Goal: Task Accomplishment & Management: Manage account settings

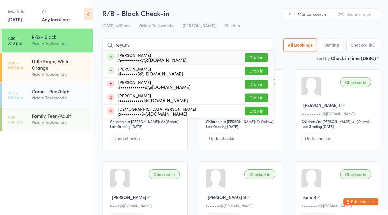
type input "reyans"
click at [134, 54] on div "[PERSON_NAME] n••••••••••y@[DOMAIN_NAME]" at bounding box center [152, 57] width 68 height 9
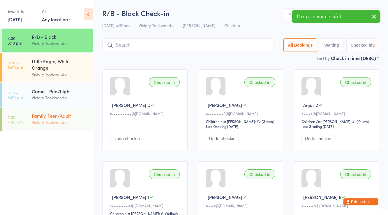
click at [50, 112] on div "Family, Teen/Adult Victory Taekwondo" at bounding box center [62, 118] width 61 height 23
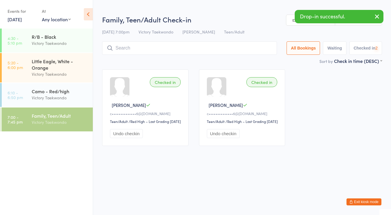
click at [124, 43] on input "search" at bounding box center [189, 47] width 175 height 13
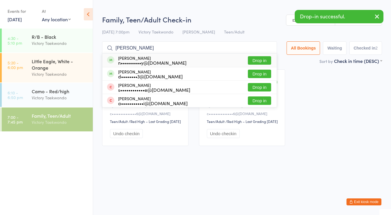
type input "reyansh"
click at [133, 60] on div "n••••••••••y@gmail.com" at bounding box center [152, 62] width 68 height 5
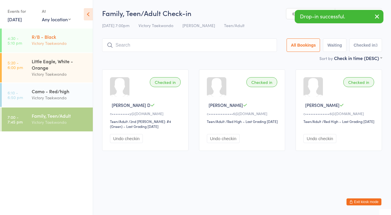
click at [52, 39] on div "R/B - Black" at bounding box center [60, 36] width 56 height 6
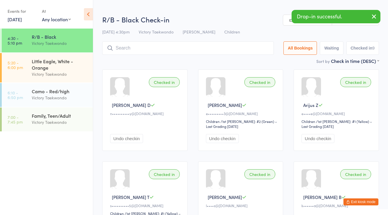
click at [139, 52] on input "search" at bounding box center [188, 47] width 172 height 13
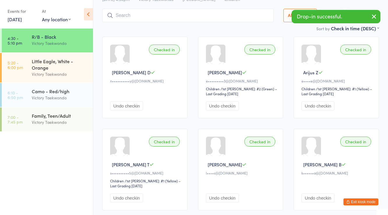
scroll to position [42, 0]
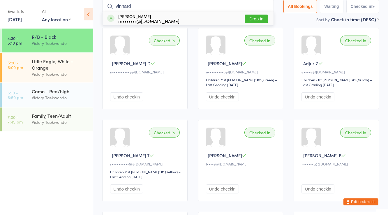
type input "vinnard"
click at [136, 15] on div "Thomas Vinnard m••••••r@yahoo.com" at bounding box center [148, 18] width 61 height 9
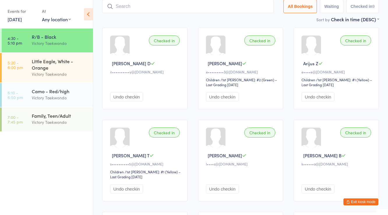
scroll to position [41, 0]
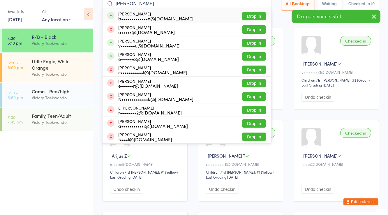
type input "julia mur"
click at [136, 16] on div "b•••••••••••••n@gmail.com" at bounding box center [155, 18] width 75 height 5
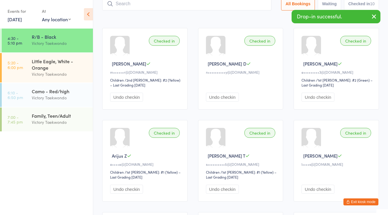
scroll to position [38, 0]
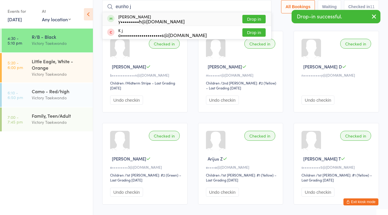
type input "eunho j"
click at [136, 15] on div "Eunho Jung y•••••••••h@gmail.com" at bounding box center [151, 18] width 66 height 9
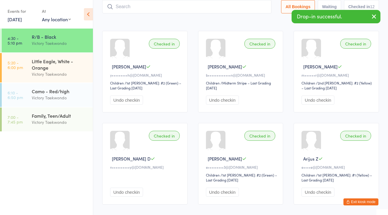
click at [375, 16] on icon "button" at bounding box center [374, 16] width 7 height 7
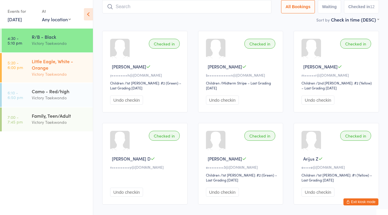
click at [50, 63] on div "Little Eagle, White - Orange" at bounding box center [60, 64] width 56 height 13
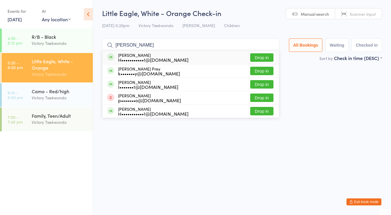
type input "calvin pich"
click at [125, 58] on div "H•••••••••••1@gmail.com" at bounding box center [153, 59] width 70 height 5
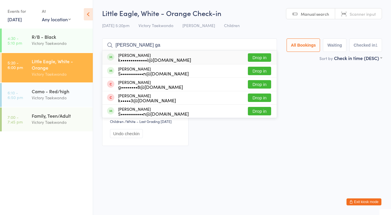
type input "krisha ga"
click at [130, 58] on div "k•••••••••••••i@outlook.com" at bounding box center [154, 59] width 73 height 5
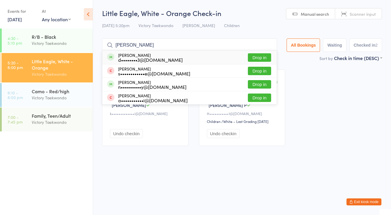
type input "reya boos"
click at [130, 58] on div "d••••••••3@gmail.com" at bounding box center [150, 59] width 65 height 5
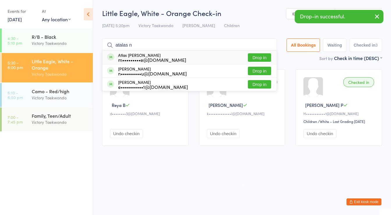
type input "atalas n"
click at [130, 58] on div "m•••••••••e@gmail.com" at bounding box center [152, 59] width 68 height 5
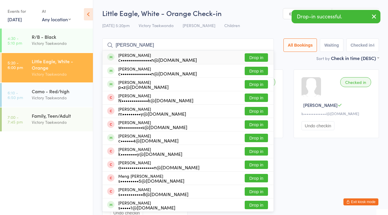
type input "liam swanson"
click at [130, 58] on div "c•••••••••••••••n@gmail.com" at bounding box center [157, 59] width 79 height 5
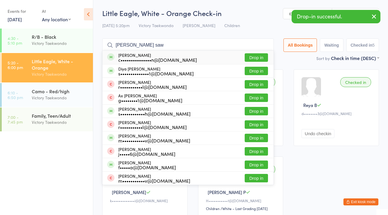
type input "ansel saw"
click at [130, 58] on div "c•••••••••••••••n@gmail.com" at bounding box center [157, 59] width 79 height 5
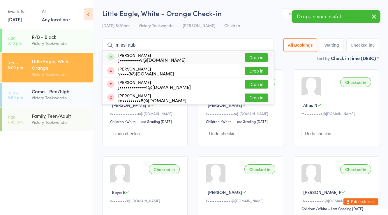
type input "miesl aub"
click at [130, 58] on div "J••••••••••y@gmail.com" at bounding box center [151, 59] width 67 height 5
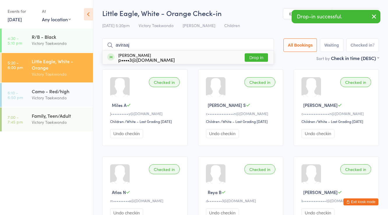
type input "aviraaj"
click at [130, 58] on div "p••••3@gmail.com" at bounding box center [146, 59] width 57 height 5
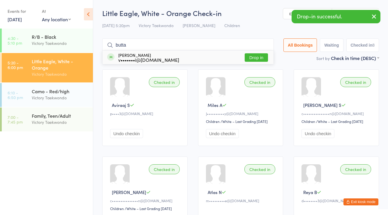
type input "butta"
click at [130, 58] on div "v•••••••i@buttacilaw.com" at bounding box center [148, 59] width 61 height 5
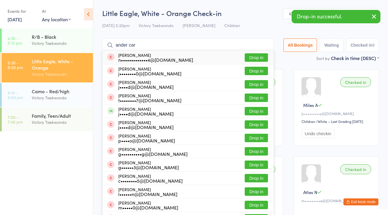
type input "ander car"
click at [135, 57] on div "n•••••••••••••4@gmail.com" at bounding box center [155, 59] width 75 height 5
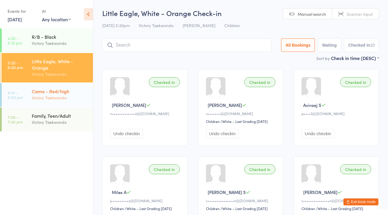
click at [65, 103] on div "Camo - Red/high Victory Taekwondo" at bounding box center [62, 94] width 61 height 23
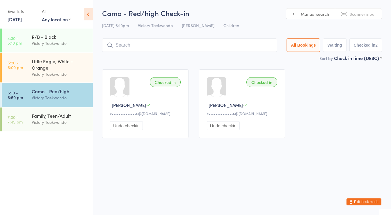
type input "e"
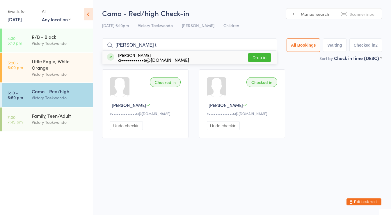
type input "varad t"
click at [155, 57] on div "a•••••••••••e@gmail.com" at bounding box center [153, 59] width 71 height 5
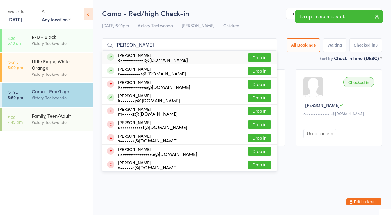
type input "natalie f"
click at [155, 57] on div "e•••••••••••1@gmail.com" at bounding box center [153, 59] width 70 height 5
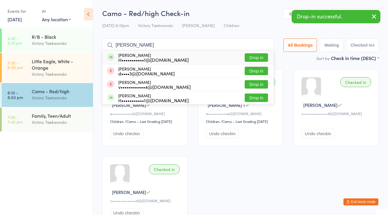
type input "isaac pciche"
click at [155, 57] on div "H•••••••••••1@gmail.com" at bounding box center [153, 59] width 70 height 5
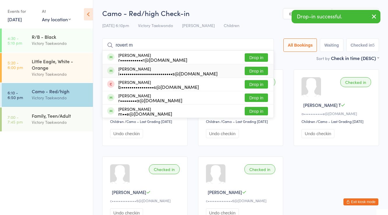
type input "rovert m"
click at [138, 69] on div "Robert McNay i••••••••••••••••••••••••••s@gmail.com" at bounding box center [167, 70] width 99 height 9
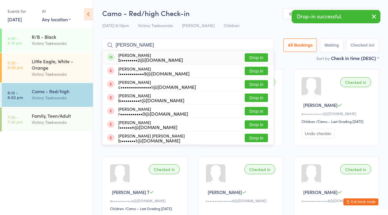
type input "owen g"
click at [139, 59] on div "b••••••••2@gmail.com" at bounding box center [150, 59] width 65 height 5
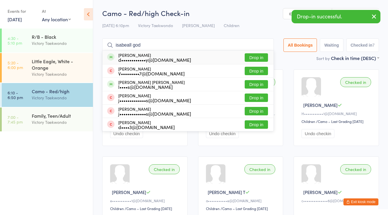
type input "isabeall god"
click at [139, 58] on div "d••••••••••••y@gmail.com" at bounding box center [154, 59] width 73 height 5
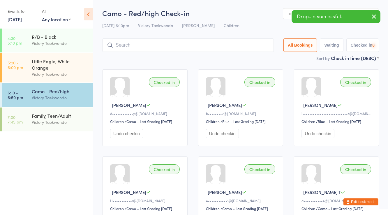
type input "a"
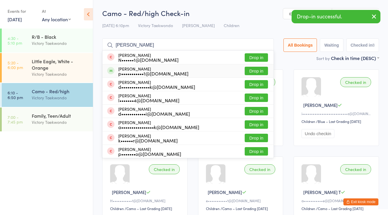
type input "patel"
click at [136, 70] on div "Atharv Patel p•••••••••••1@gmail.com" at bounding box center [153, 70] width 70 height 9
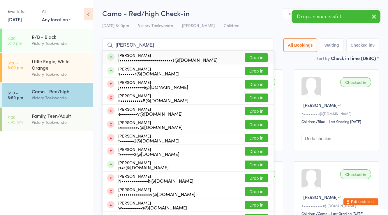
type input "william mc"
drag, startPoint x: 142, startPoint y: 57, endPoint x: 143, endPoint y: 54, distance: 3.0
click at [142, 57] on div "i••••••••••••••••••••••••••s@gmail.com" at bounding box center [167, 59] width 99 height 5
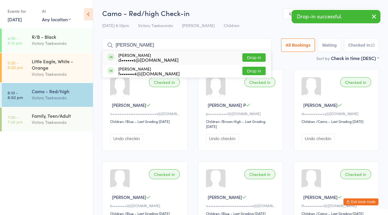
type input "donnie s"
click at [143, 54] on div "Donnie Staes d••••••s@gmail.com" at bounding box center [148, 57] width 60 height 9
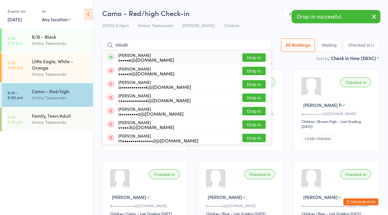
type input "micah"
click at [143, 54] on div "Micah Heise s••••e@gmail.com" at bounding box center [146, 57] width 56 height 9
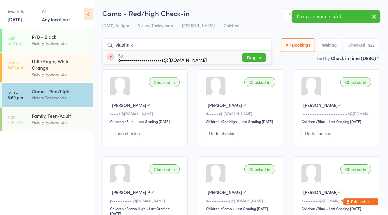
click at [141, 45] on input "viaahn k" at bounding box center [186, 44] width 169 height 13
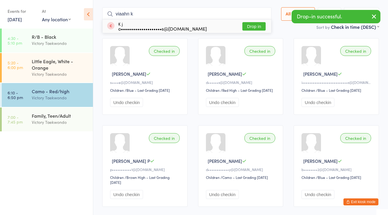
scroll to position [38, 0]
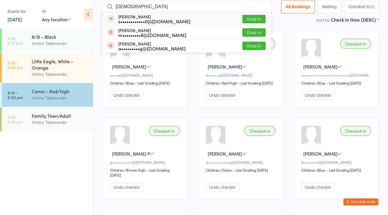
type input "koranda"
click at [143, 20] on div "s••••••••••••0@gmail.com" at bounding box center [154, 21] width 72 height 5
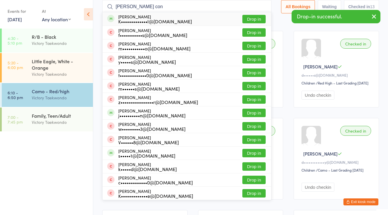
type input "daniel con"
click at [143, 20] on div "K•••••••••••••I@GMAIL.COM" at bounding box center [155, 21] width 74 height 5
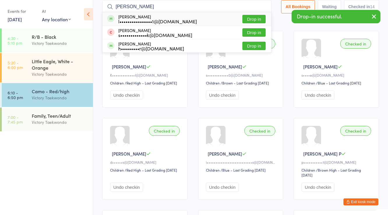
type input "simon walter"
click at [143, 20] on div "l••••••••••••••••1@gmail.com" at bounding box center [157, 21] width 79 height 5
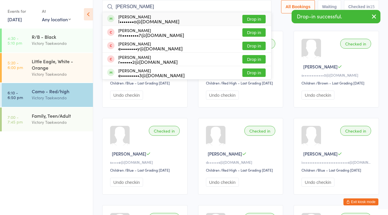
type input "elli spualson"
click at [143, 20] on div "l•••••••o@gmail.com" at bounding box center [148, 21] width 61 height 5
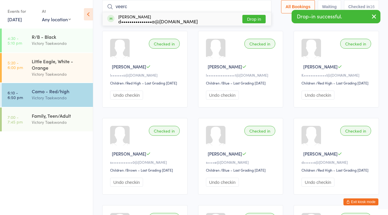
type input "veerc"
click at [143, 20] on div "d•••••••••••••••a@yahoo.com" at bounding box center [158, 21] width 80 height 5
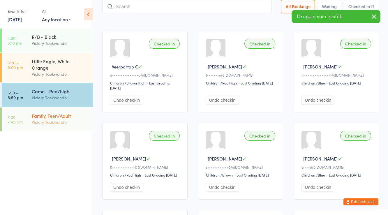
click at [74, 120] on div "Victory Taekwondo" at bounding box center [60, 122] width 56 height 7
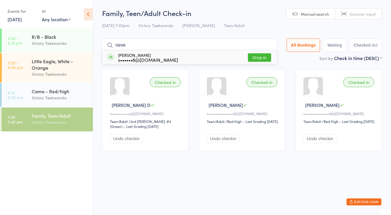
type input "neve"
click at [142, 59] on div "s••••••8@hotmail.com" at bounding box center [148, 59] width 60 height 5
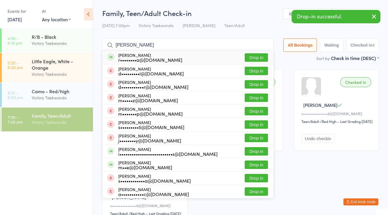
type input "rohan m"
click at [142, 59] on div "r••••••••a@gmail.com" at bounding box center [150, 59] width 64 height 5
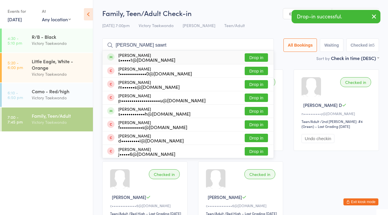
type input "dan sawrt"
click at [141, 58] on div "s•••••1@tcnj.edu" at bounding box center [146, 59] width 57 height 5
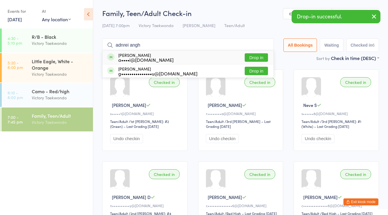
type input "adnrei angh"
click at [141, 58] on div "a••••i@anghelescu.ro" at bounding box center [145, 59] width 55 height 5
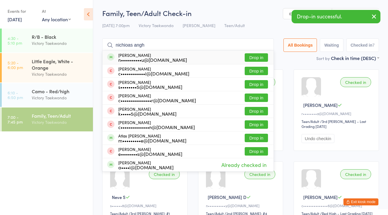
type input "nichioas angh"
click at [141, 58] on div "n••••••••••u@gmail.com" at bounding box center [152, 59] width 69 height 5
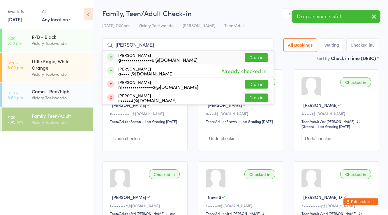
type input "grace angh"
click at [141, 58] on div "g•••••••••••••••u@gmail.com" at bounding box center [157, 59] width 79 height 5
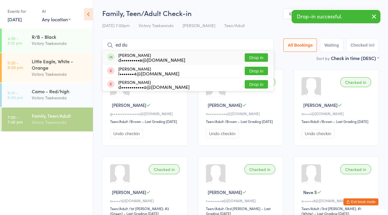
type input "ed du"
click at [141, 58] on div "d•••••••••e@gmail.com" at bounding box center [151, 59] width 67 height 5
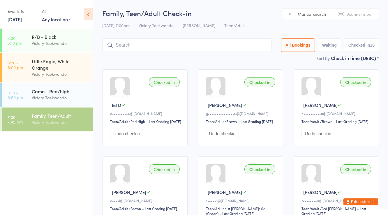
click at [351, 198] on button "Exit kiosk mode" at bounding box center [360, 201] width 35 height 7
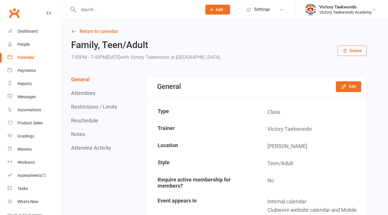
click at [106, 11] on input "text" at bounding box center [137, 10] width 121 height 8
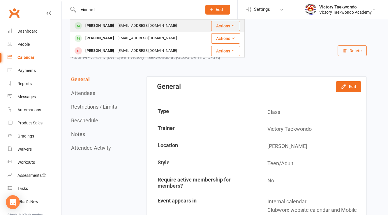
type input "vinnard"
click at [104, 24] on div "[PERSON_NAME]" at bounding box center [100, 26] width 32 height 8
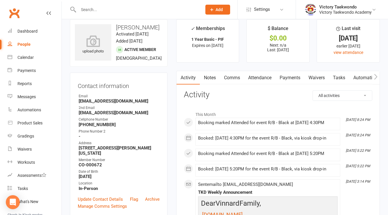
scroll to position [23, 0]
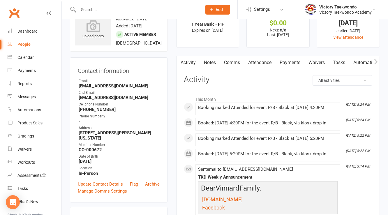
click at [108, 6] on div at bounding box center [134, 9] width 128 height 19
click at [107, 15] on div at bounding box center [134, 9] width 128 height 19
click at [107, 13] on input "text" at bounding box center [137, 10] width 121 height 8
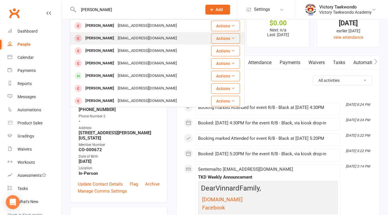
type input "[PERSON_NAME]"
click at [117, 41] on div "[EMAIL_ADDRESS][DOMAIN_NAME]" at bounding box center [147, 38] width 63 height 8
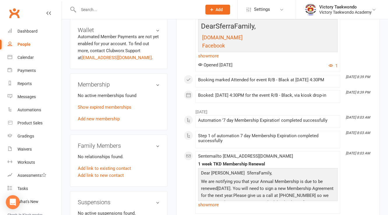
scroll to position [233, 0]
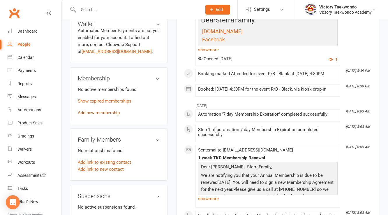
click at [113, 115] on link "Add new membership" at bounding box center [99, 112] width 42 height 5
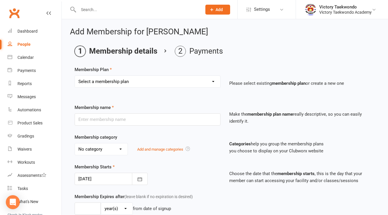
click at [120, 84] on select "Select a membership plan Create new Membership Plan 2 Week Trial 4 Week Special…" at bounding box center [147, 82] width 145 height 12
select select "7"
click at [75, 76] on select "Select a membership plan Create new Membership Plan 2 Week Trial 4 Week Special…" at bounding box center [147, 82] width 145 height 12
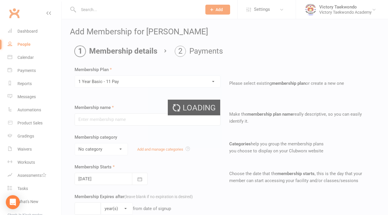
type input "1 Year Basic - 11 Pay"
select select "1"
type input "1"
type input "105"
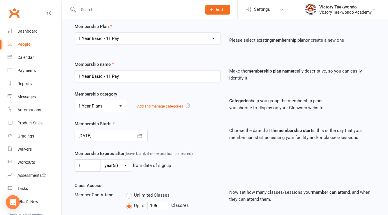
scroll to position [47, 0]
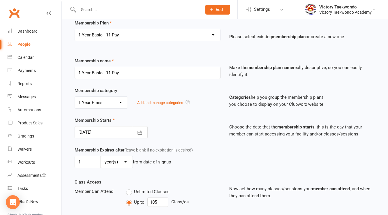
click at [116, 130] on div at bounding box center [111, 132] width 73 height 12
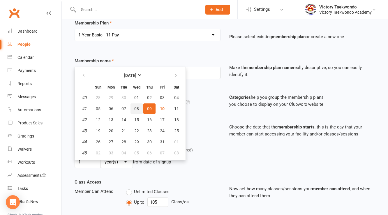
click at [133, 107] on button "08" at bounding box center [136, 108] width 12 height 10
type input "[DATE]"
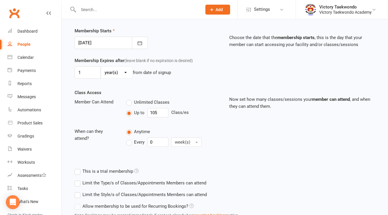
scroll to position [181, 0]
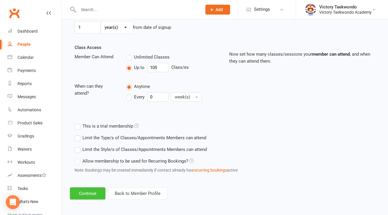
click at [96, 187] on button "Continue" at bounding box center [88, 193] width 36 height 12
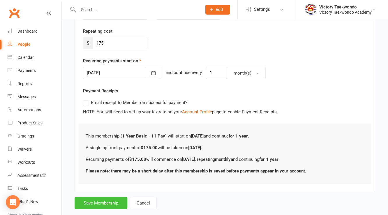
scroll to position [116, 0]
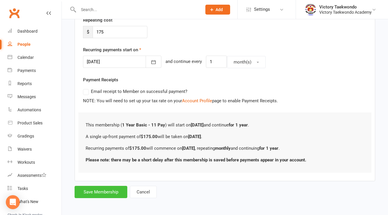
click at [114, 195] on button "Save Membership" at bounding box center [101, 192] width 53 height 12
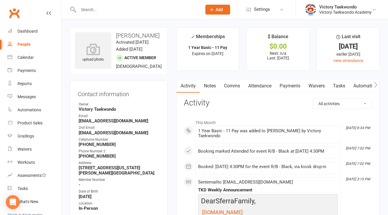
click at [91, 9] on input "text" at bounding box center [137, 10] width 121 height 8
type input "a"
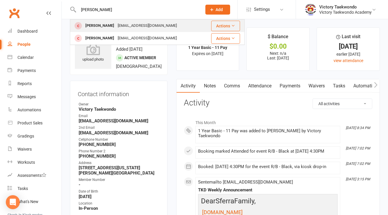
type input "[PERSON_NAME]"
click at [106, 24] on div "[PERSON_NAME]" at bounding box center [100, 26] width 32 height 8
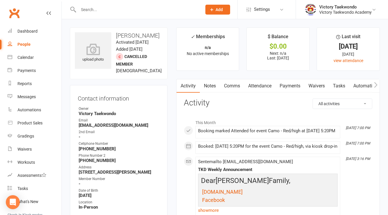
click at [108, 128] on strong "[EMAIL_ADDRESS][DOMAIN_NAME]" at bounding box center [119, 125] width 81 height 5
copy render-form-field "[EMAIL_ADDRESS][DOMAIN_NAME]"
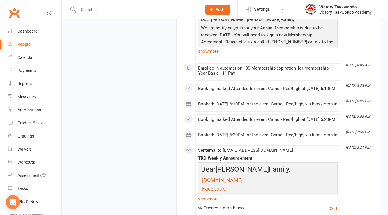
scroll to position [1025, 0]
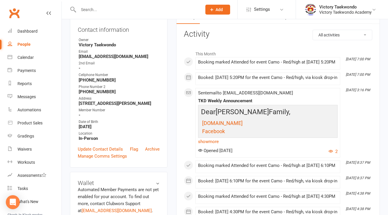
scroll to position [0, 0]
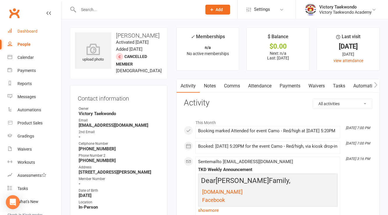
click at [32, 30] on div "Dashboard" at bounding box center [27, 31] width 20 height 5
